Goal: Task Accomplishment & Management: Manage account settings

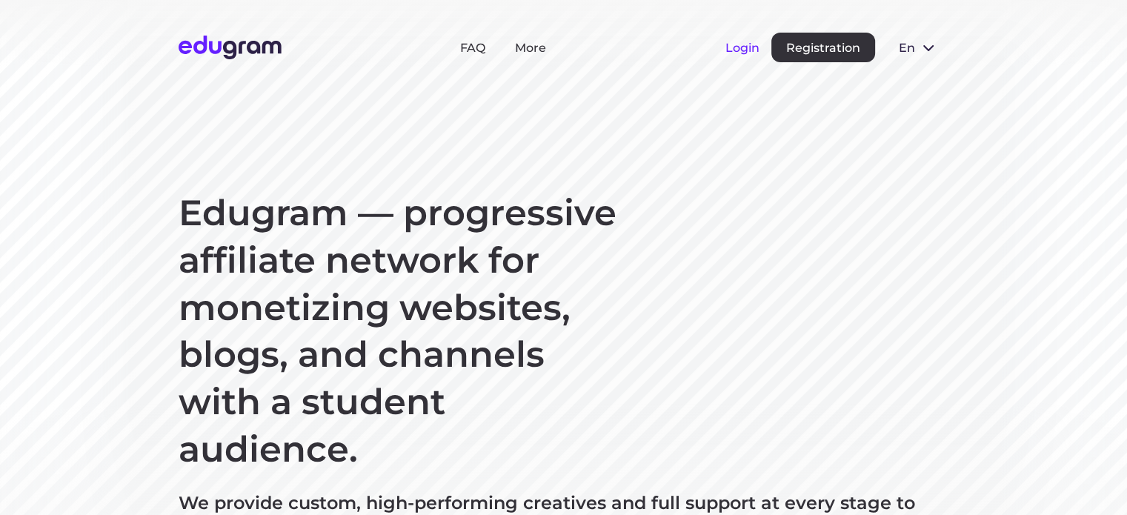
click at [744, 52] on button "Login" at bounding box center [743, 48] width 34 height 14
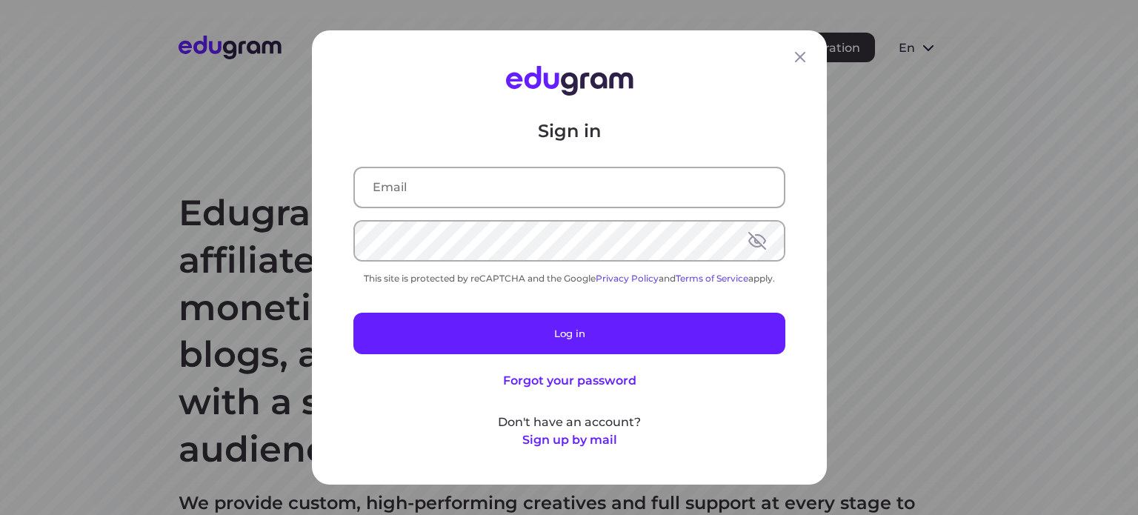
click at [409, 187] on input "text" at bounding box center [569, 187] width 429 height 39
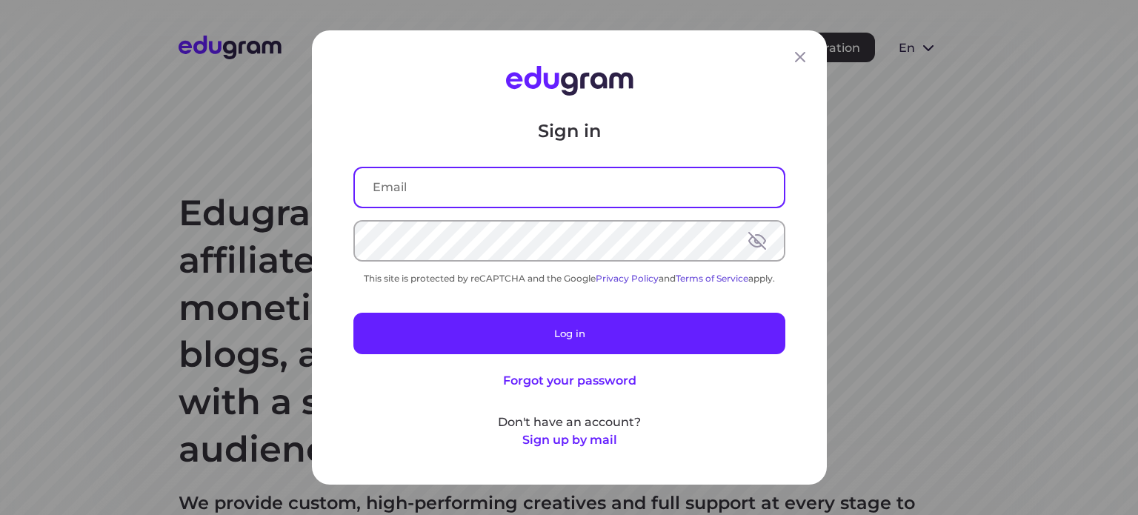
type input "vitalyglebov@gmail.com"
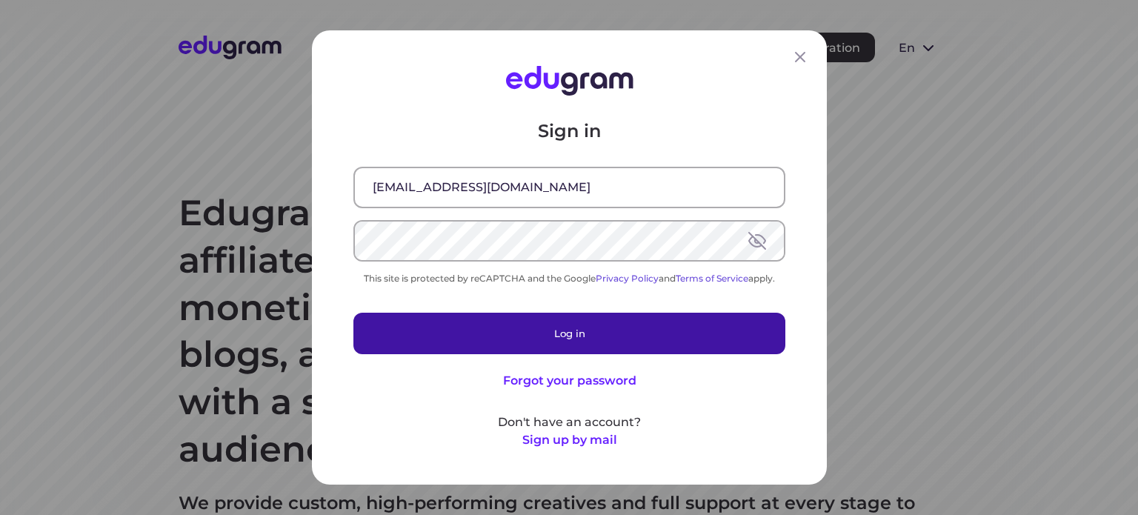
click at [528, 335] on button "Log in" at bounding box center [570, 334] width 432 height 42
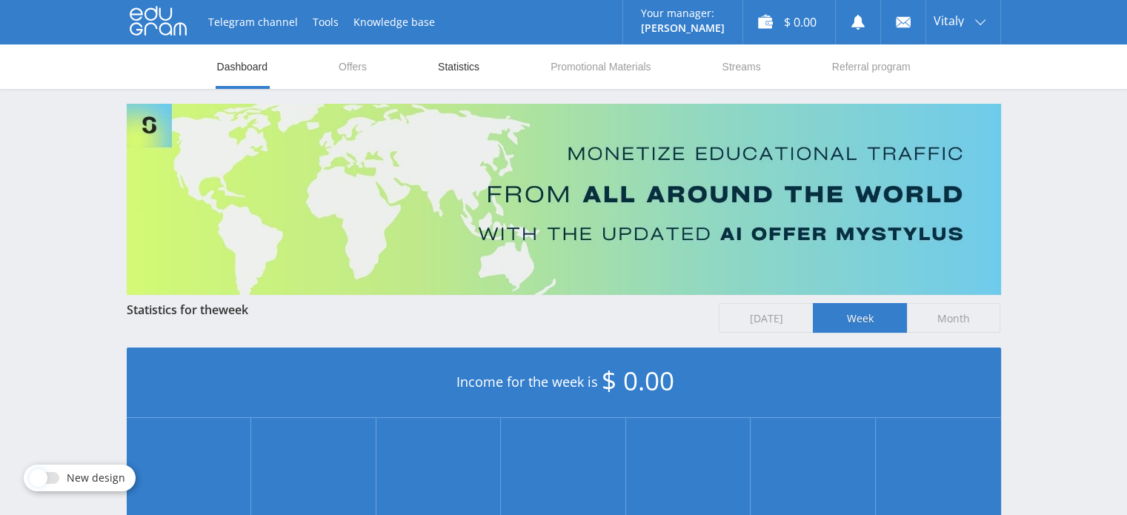
click at [474, 73] on link "Statistics" at bounding box center [459, 66] width 44 height 44
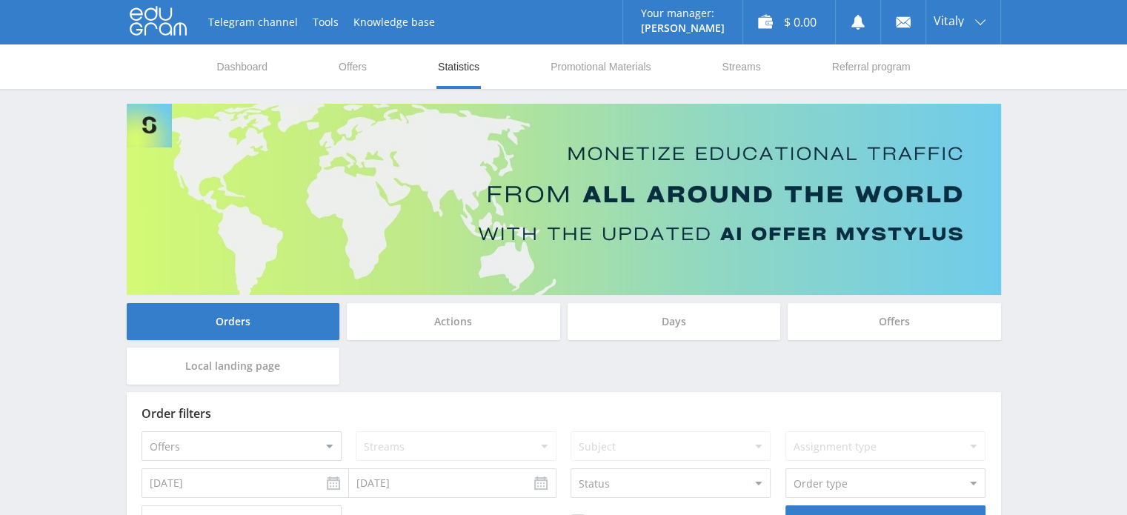
click at [717, 322] on div "Days" at bounding box center [674, 321] width 213 height 37
click at [0, 0] on input "Days" at bounding box center [0, 0] width 0 height 0
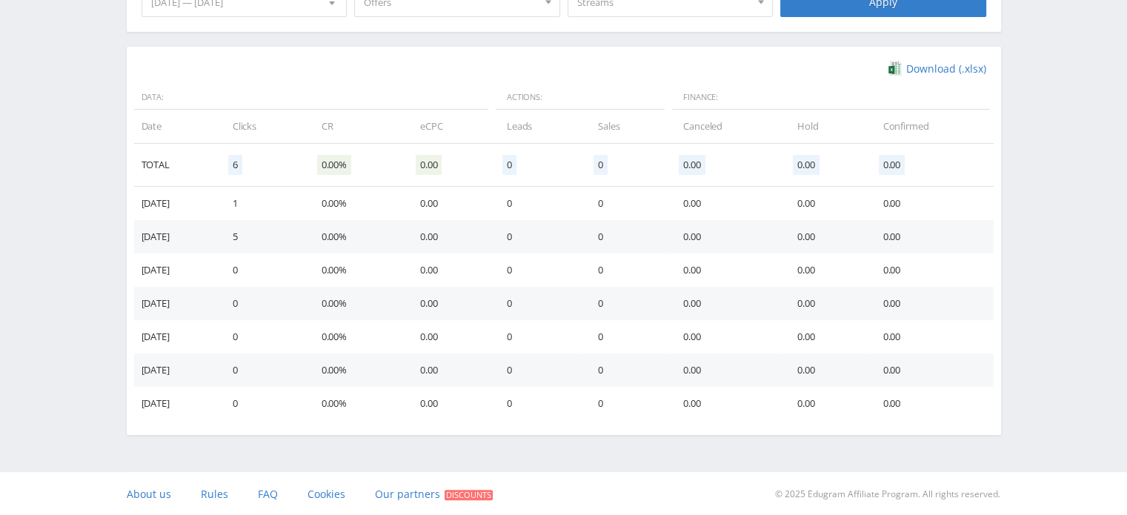
scroll to position [454, 0]
